Goal: Information Seeking & Learning: Learn about a topic

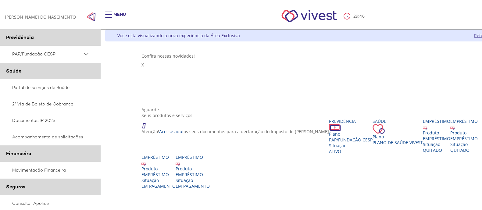
scroll to position [114, 0]
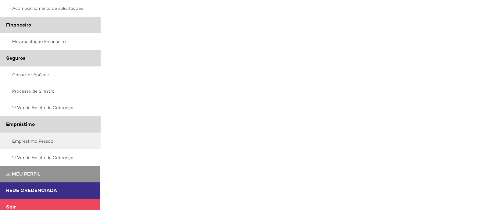
scroll to position [136, 0]
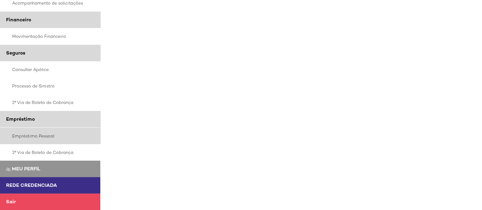
click at [44, 133] on link "Empréstimo Pessoal" at bounding box center [50, 136] width 101 height 16
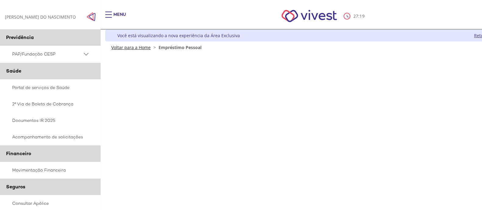
click at [124, 50] on link "Voltar para a Home" at bounding box center [130, 48] width 39 height 6
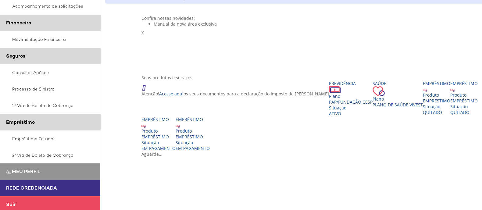
scroll to position [135, 0]
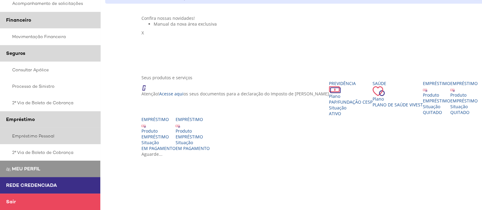
click at [52, 134] on link "Empréstimo Pessoal" at bounding box center [50, 136] width 101 height 16
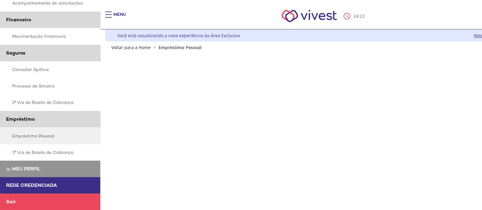
scroll to position [38, 0]
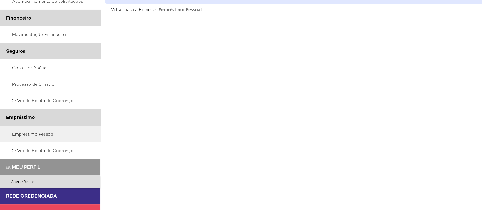
click at [49, 171] on link "Meu perfil" at bounding box center [50, 167] width 100 height 16
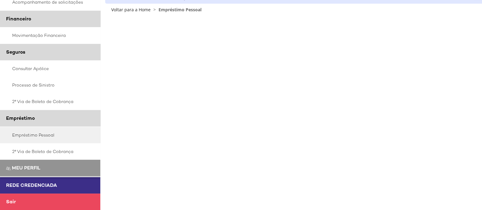
scroll to position [136, 0]
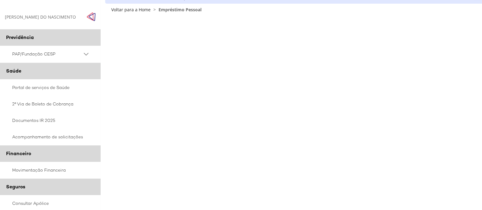
scroll to position [75, 0]
